Goal: Navigation & Orientation: Find specific page/section

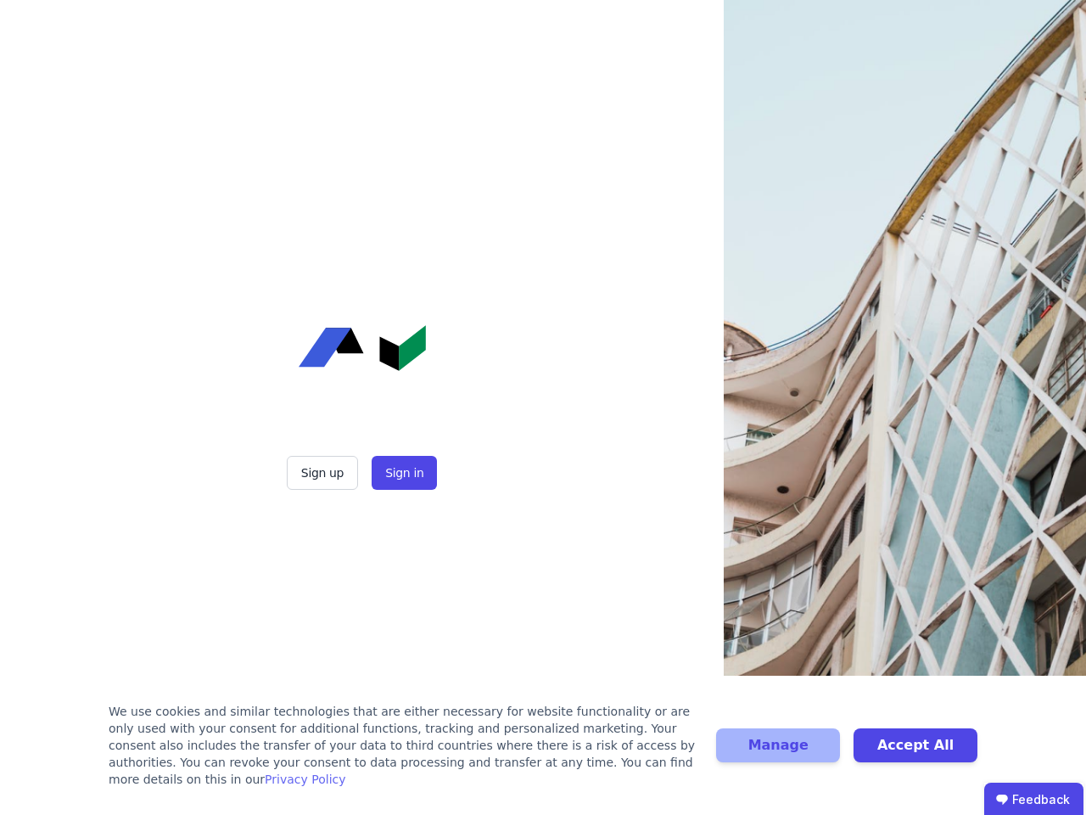
click at [543, 407] on div "Sign up Sign in" at bounding box center [362, 407] width 424 height 815
click at [324, 473] on button "Sign up" at bounding box center [322, 473] width 71 height 34
click at [402, 473] on button "Sign in" at bounding box center [404, 473] width 65 height 34
click at [543, 754] on div "We use cookies and similar technologies that are either necessary for website f…" at bounding box center [402, 745] width 587 height 85
click at [778, 754] on button "Manage" at bounding box center [778, 745] width 124 height 34
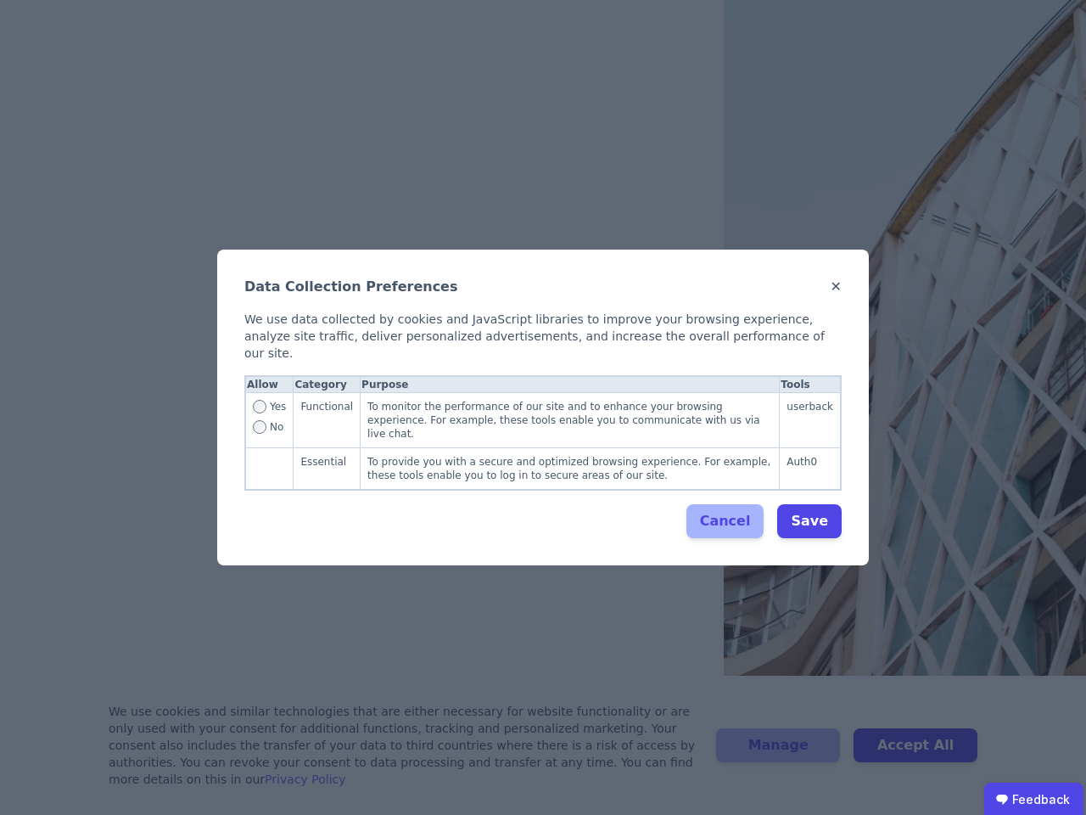
click at [916, 754] on div "Data Collection Preferences ✕ We use data collected by cookies and JavaScript l…" at bounding box center [543, 407] width 1086 height 815
click at [1034, 799] on ubdiv "Feedback" at bounding box center [1033, 799] width 99 height 34
